Goal: Task Accomplishment & Management: Manage account settings

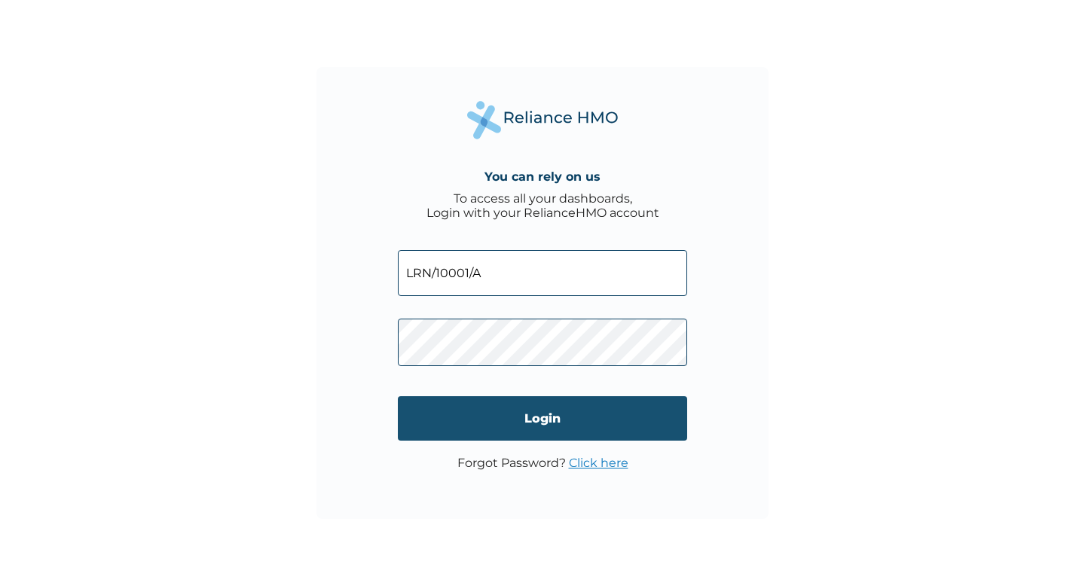
click at [495, 421] on input "Login" at bounding box center [542, 418] width 289 height 44
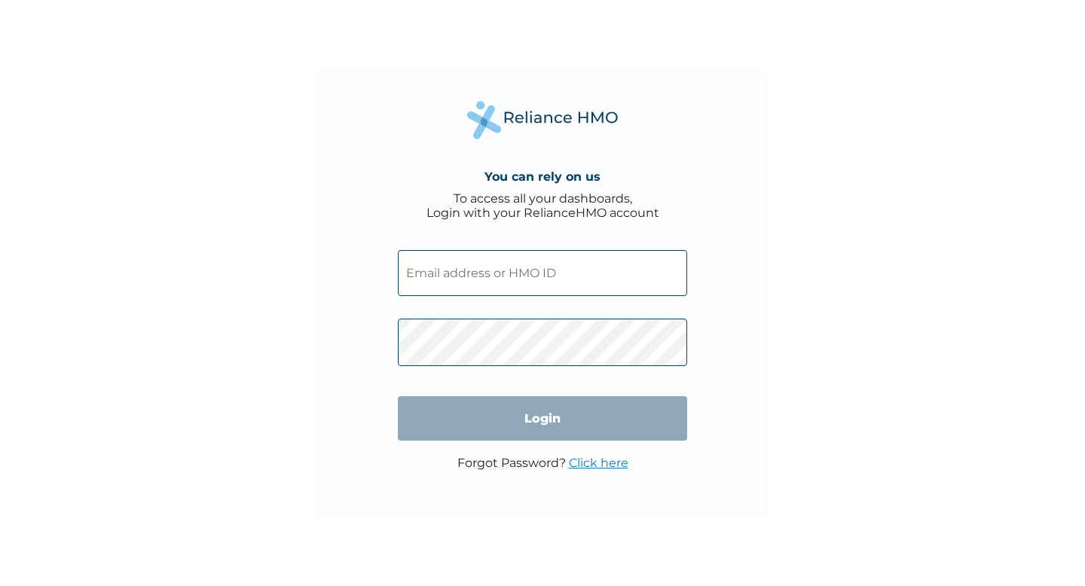
type input "LRN/10001/A"
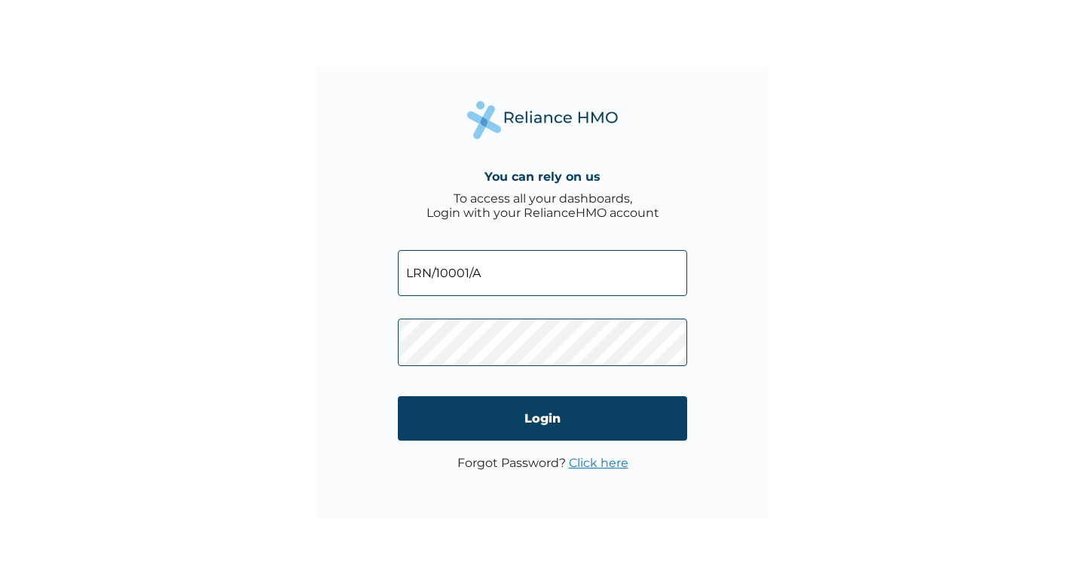
click at [398, 235] on div at bounding box center [398, 235] width 0 height 0
click at [792, 153] on div "You can rely on us To access all your dashboards, Login with your RelianceHMO a…" at bounding box center [542, 293] width 1085 height 586
